Goal: Answer question/provide support: Share knowledge or assist other users

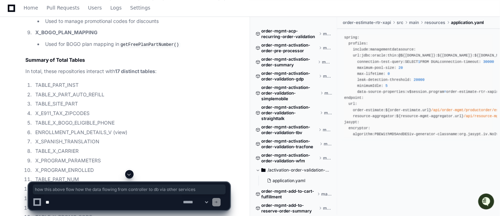
click at [129, 174] on span at bounding box center [130, 174] width 6 height 6
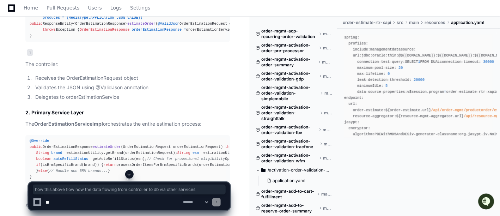
scroll to position [5919, 0]
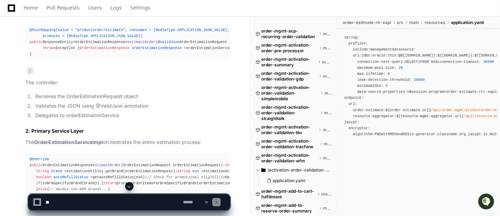
click at [85, 58] on div "@PostMapping(value = "productorder/estimate", consumes = {MediaType.APPLICATION…" at bounding box center [128, 42] width 196 height 30
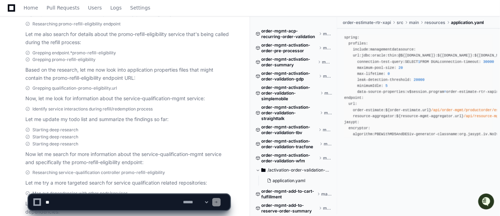
scroll to position [8067, 0]
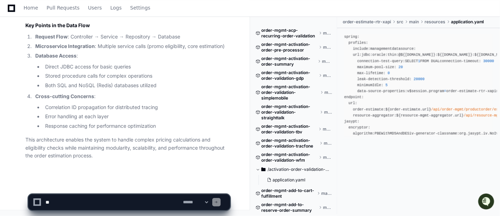
click at [161, 119] on li "Error handling at each layer" at bounding box center [136, 117] width 187 height 8
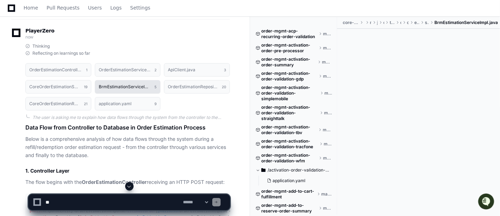
scroll to position [5783, 0]
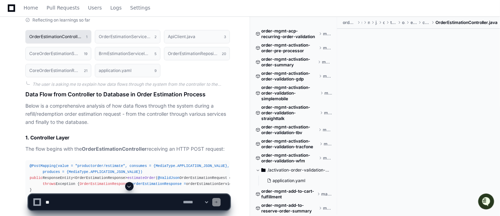
click at [74, 39] on h1 "OrderEstimationController.java" at bounding box center [55, 37] width 53 height 4
click at [348, 23] on span "order-estimate" at bounding box center [349, 23] width 13 height 6
click at [136, 43] on button "OrderEstimationServiceImpl.java 2" at bounding box center [128, 36] width 66 height 13
click at [399, 67] on div at bounding box center [418, 114] width 163 height 171
click at [131, 39] on h1 "OrderEstimationServiceImpl.java" at bounding box center [125, 37] width 53 height 4
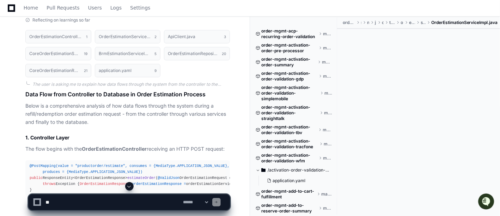
click at [389, 43] on div at bounding box center [418, 114] width 163 height 171
click at [94, 200] on textarea at bounding box center [113, 202] width 138 height 16
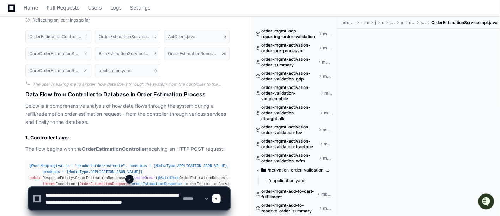
scroll to position [2, 0]
type textarea "**********"
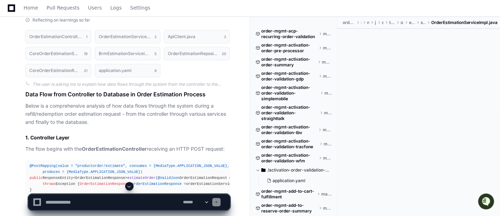
scroll to position [0, 0]
click at [180, 126] on p "Below is a comprehensive analysis of how data flows through the system during a…" at bounding box center [127, 114] width 205 height 24
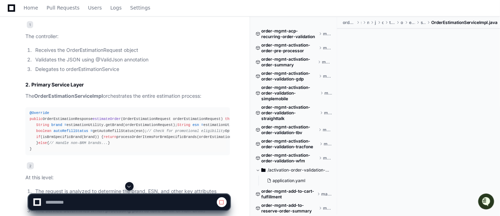
click at [129, 187] on span at bounding box center [130, 186] width 6 height 6
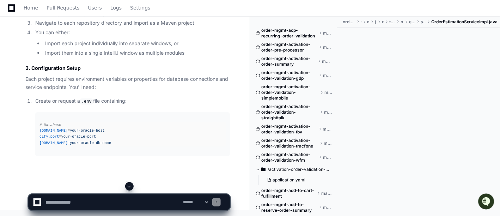
scroll to position [8357, 0]
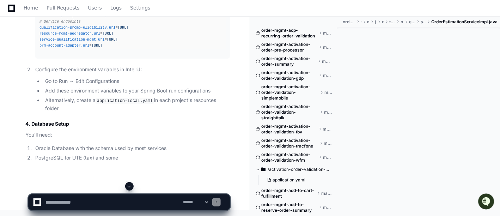
drag, startPoint x: 104, startPoint y: 55, endPoint x: 36, endPoint y: 57, distance: 68.1
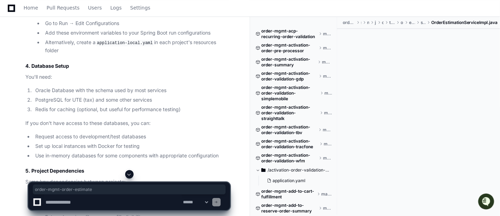
drag, startPoint x: 35, startPoint y: 56, endPoint x: 102, endPoint y: 56, distance: 67.0
copy strong "order-mgmt-order-estimate"
drag, startPoint x: 104, startPoint y: 56, endPoint x: 35, endPoint y: 56, distance: 68.8
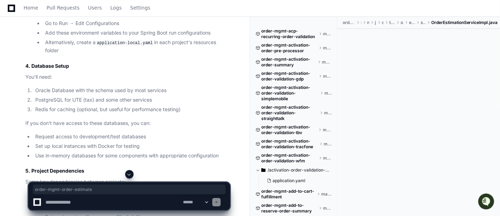
copy strong "order-mgmt-order-estimate"
drag, startPoint x: 115, startPoint y: 104, endPoint x: 35, endPoint y: 106, distance: 79.4
copy strong "order-mgmt-core-order-estimate"
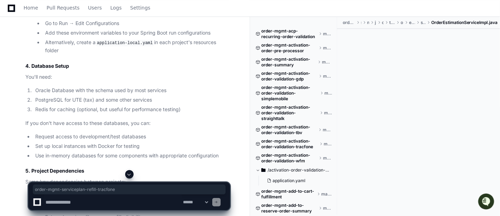
drag, startPoint x: 131, startPoint y: 137, endPoint x: 36, endPoint y: 136, distance: 94.9
copy strong "order-mgmt-serviceplan-refill-tracfone"
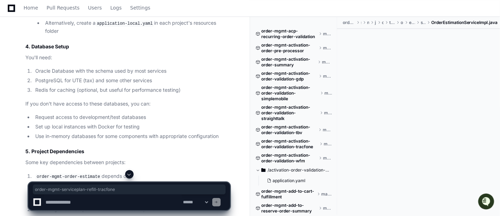
scroll to position [8398, 0]
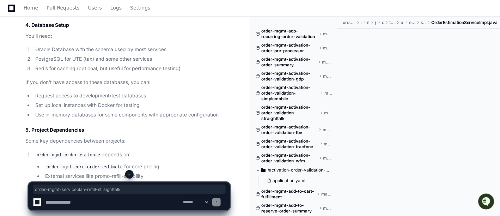
drag, startPoint x: 139, startPoint y: 130, endPoint x: 35, endPoint y: 130, distance: 104.1
copy strong "order-mgmt-serviceplan-refill-straighttalk"
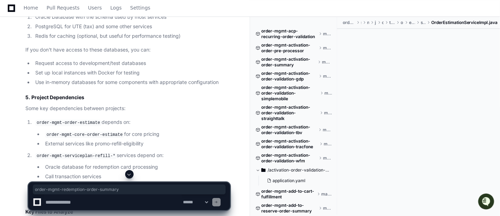
drag, startPoint x: 136, startPoint y: 119, endPoint x: 36, endPoint y: 119, distance: 100.2
copy strong "order-mgmt-redemption-order-summary"
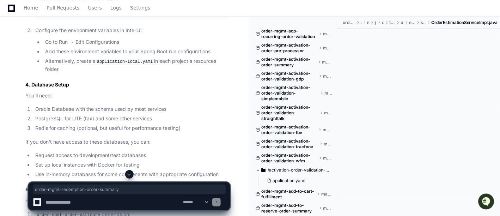
scroll to position [8333, 0]
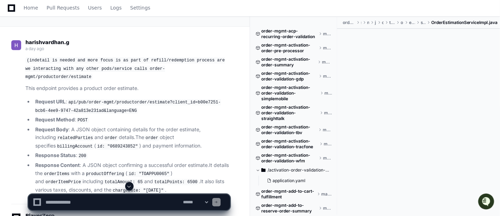
scroll to position [51, 0]
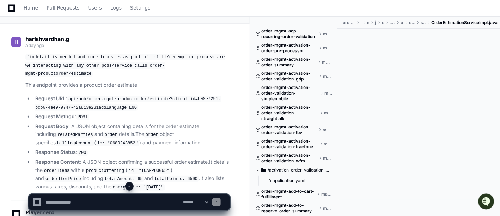
click at [173, 95] on li "Request URL : api/pub/order-mgmt/productorder/estimate?client_id=b00e7251-bcb6-…" at bounding box center [131, 103] width 197 height 17
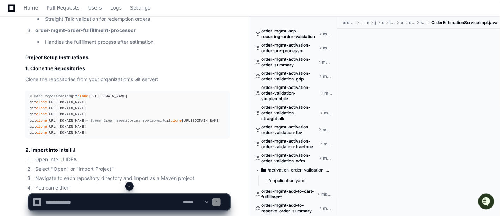
scroll to position [7919, 0]
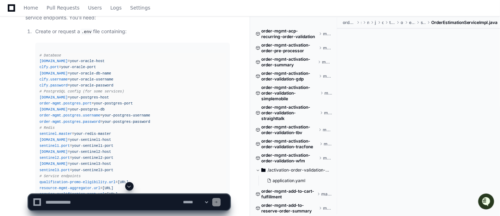
scroll to position [8159, 0]
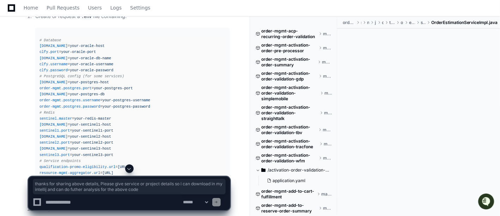
drag, startPoint x: 186, startPoint y: 118, endPoint x: 23, endPoint y: 108, distance: 163.3
copy p "thanks for sharing above details, Please give service or project details so i c…"
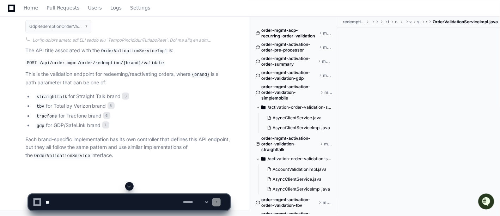
scroll to position [6174, 0]
click at [201, 38] on div "StraightTalkRedemptionOrderValidationController.java 3 ValidationController.jav…" at bounding box center [127, 18] width 205 height 39
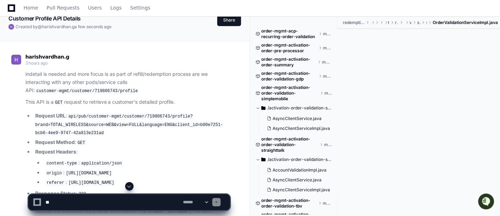
scroll to position [29, 0]
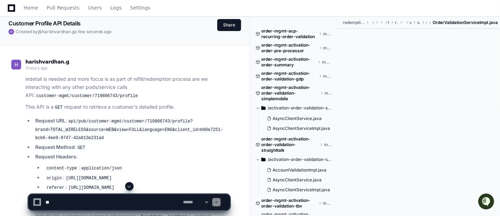
click at [124, 199] on textarea at bounding box center [113, 202] width 138 height 16
paste textarea "**********"
type textarea "**********"
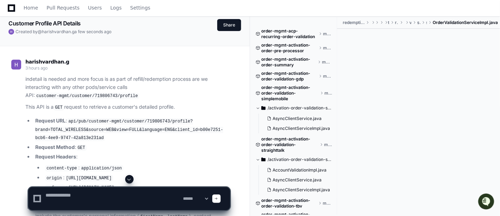
scroll to position [0, 0]
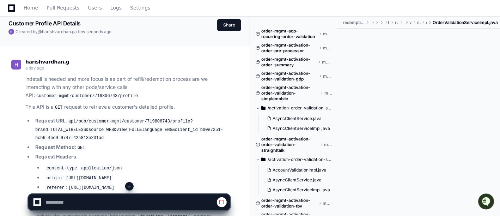
click at [130, 185] on span at bounding box center [130, 186] width 6 height 6
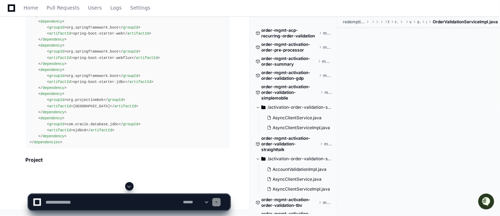
scroll to position [6500, 0]
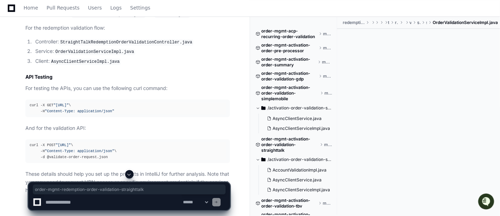
drag, startPoint x: 46, startPoint y: 106, endPoint x: 165, endPoint y: 107, distance: 118.9
copy code "order-mgmt-redemption-order-validation-straighttalk"
drag, startPoint x: 147, startPoint y: 116, endPoint x: 46, endPoint y: 116, distance: 100.6
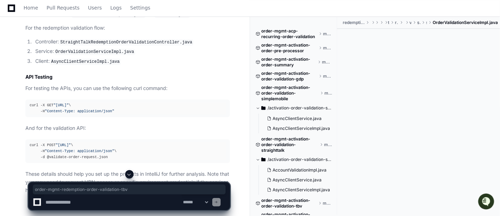
copy code "order-mgmt-redemption-order-validation-tbv"
drag, startPoint x: 158, startPoint y: 125, endPoint x: 45, endPoint y: 125, distance: 113.3
copy code "order-mgmt-redemption-order-validation-tracfone"
drag, startPoint x: 145, startPoint y: 133, endPoint x: 46, endPoint y: 134, distance: 99.2
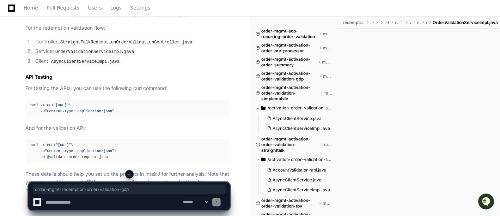
copy code "order-mgmt-redemption-order-validation-gdp"
drag, startPoint x: 149, startPoint y: 157, endPoint x: 209, endPoint y: 157, distance: 60.0
copy code "customer-mgmt-tbv-customer"
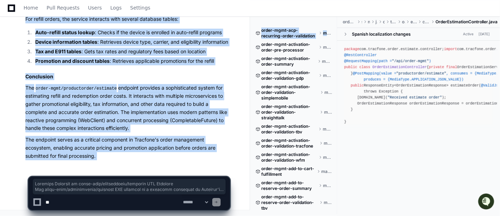
scroll to position [2645, 0]
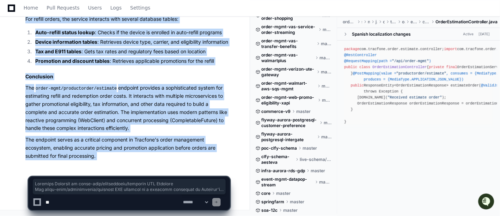
click at [140, 202] on textarea at bounding box center [113, 202] width 138 height 16
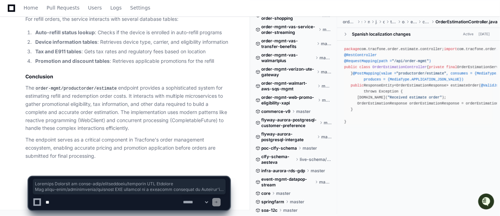
paste textarea "**********"
type textarea "**********"
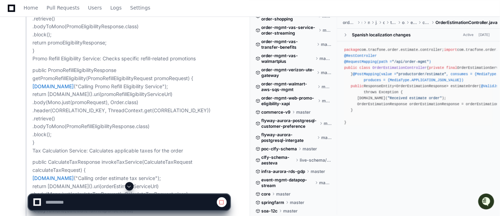
scroll to position [2671, 0]
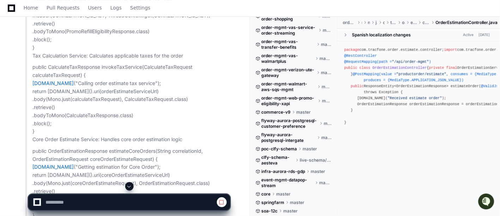
click at [131, 185] on span at bounding box center [130, 186] width 6 height 6
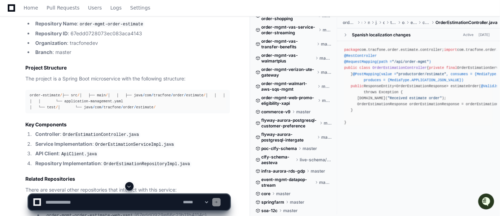
scroll to position [3291, 0]
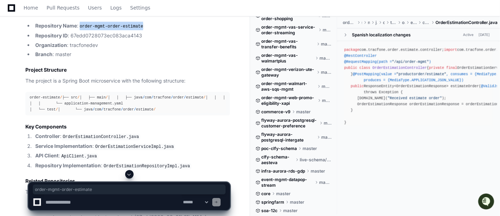
drag, startPoint x: 141, startPoint y: 98, endPoint x: 80, endPoint y: 98, distance: 60.7
click at [80, 30] on li "Repository Name : order-mgmt-order-estimate" at bounding box center [131, 26] width 197 height 8
copy code "order-mgmt-order-estimate"
